Goal: Task Accomplishment & Management: Complete application form

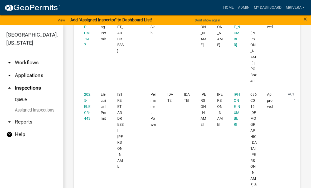
scroll to position [434, 0]
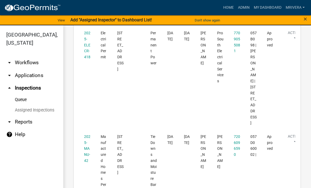
scroll to position [1155, 0]
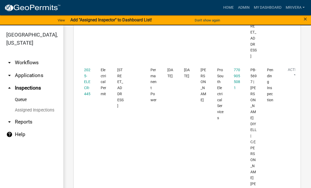
scroll to position [179, 0]
click at [86, 82] on link "2025-ELECR-445" at bounding box center [87, 82] width 6 height 28
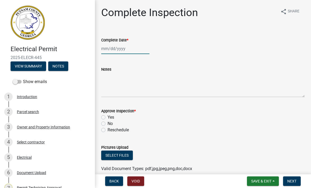
click at [112, 49] on div at bounding box center [125, 48] width 48 height 11
select select "8"
select select "2025"
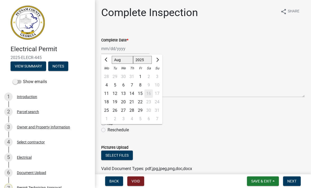
click at [141, 93] on div "15" at bounding box center [140, 93] width 8 height 8
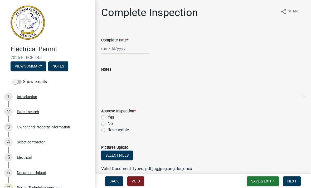
type input "[DATE]"
click at [107, 116] on label "Yes" at bounding box center [110, 117] width 7 height 6
click at [107, 116] on input "Yes" at bounding box center [108, 115] width 3 height 3
radio input "true"
click at [294, 182] on span "Next" at bounding box center [291, 181] width 9 height 4
